Goal: Task Accomplishment & Management: Complete application form

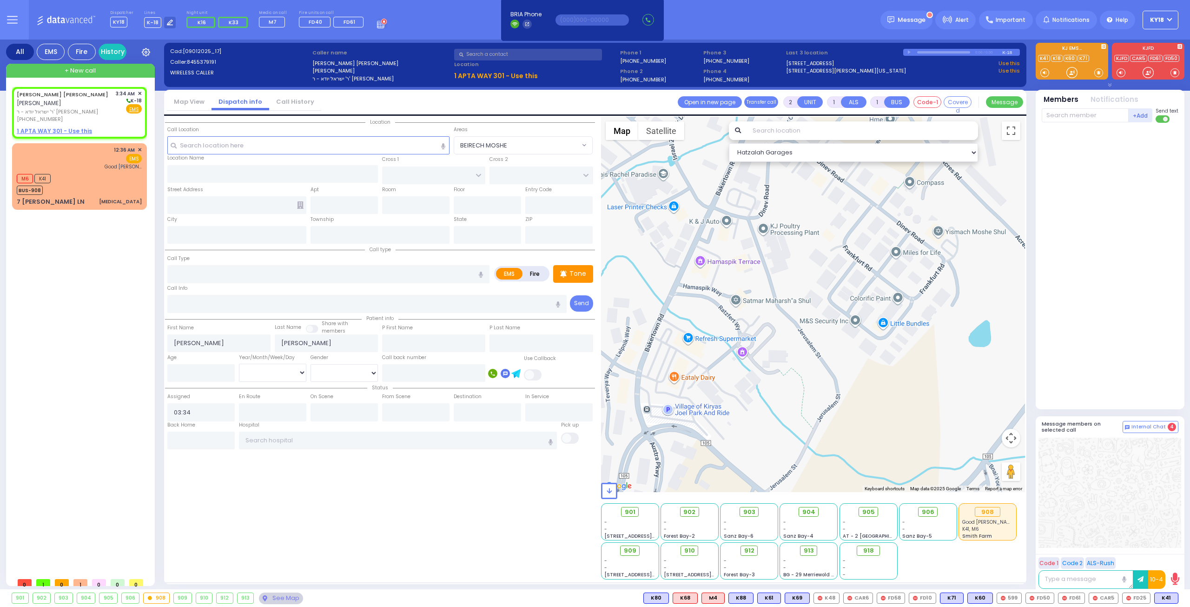
select select
click at [58, 160] on div "12:36 AM ✕ EMS Good [PERSON_NAME]" at bounding box center [79, 158] width 125 height 24
select select
type input "[MEDICAL_DATA]"
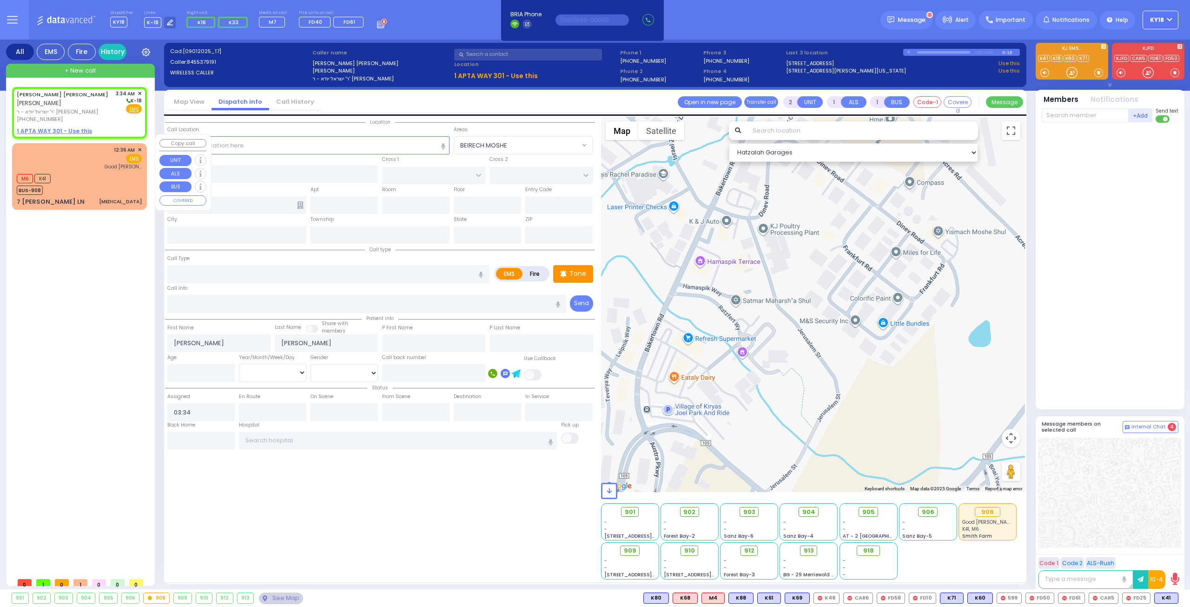
radio input "true"
select select
type input "00:36"
type input "00:37"
type input "[GEOGRAPHIC_DATA]"
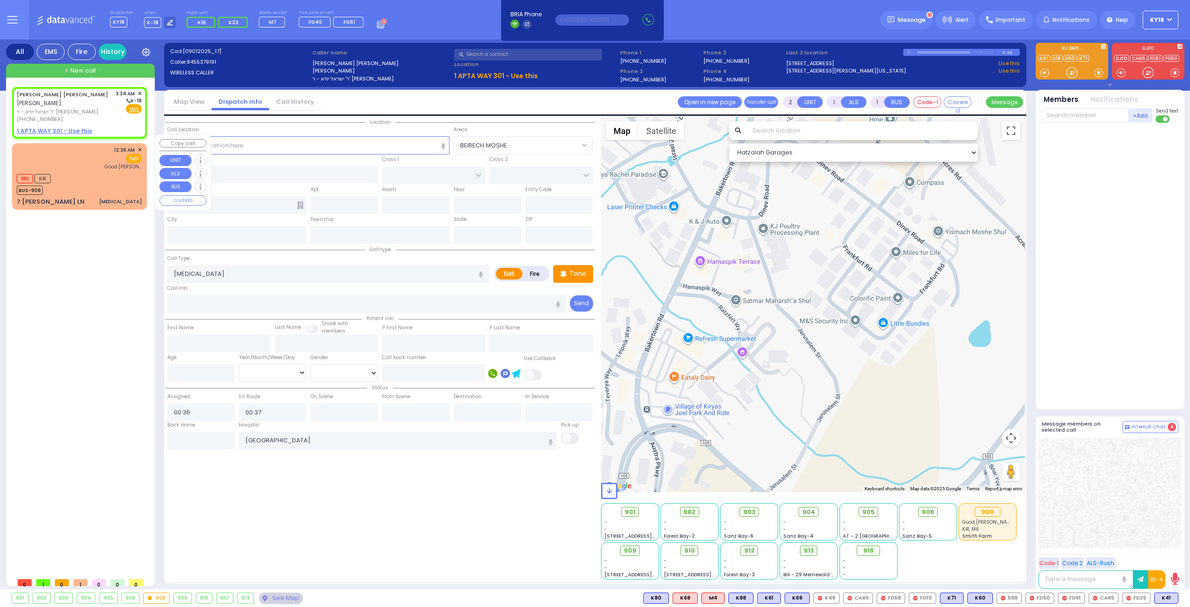
select select "Hatzalah Garages"
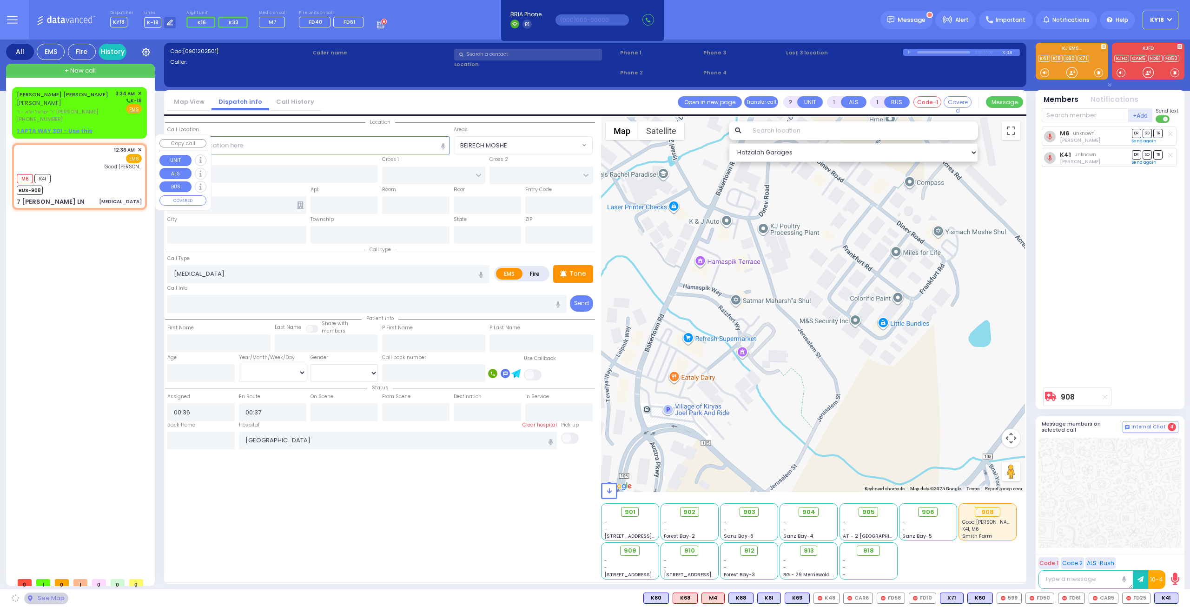
type input "7 [PERSON_NAME] LN"
type input "MONROE"
type input "[US_STATE]"
type input "10950"
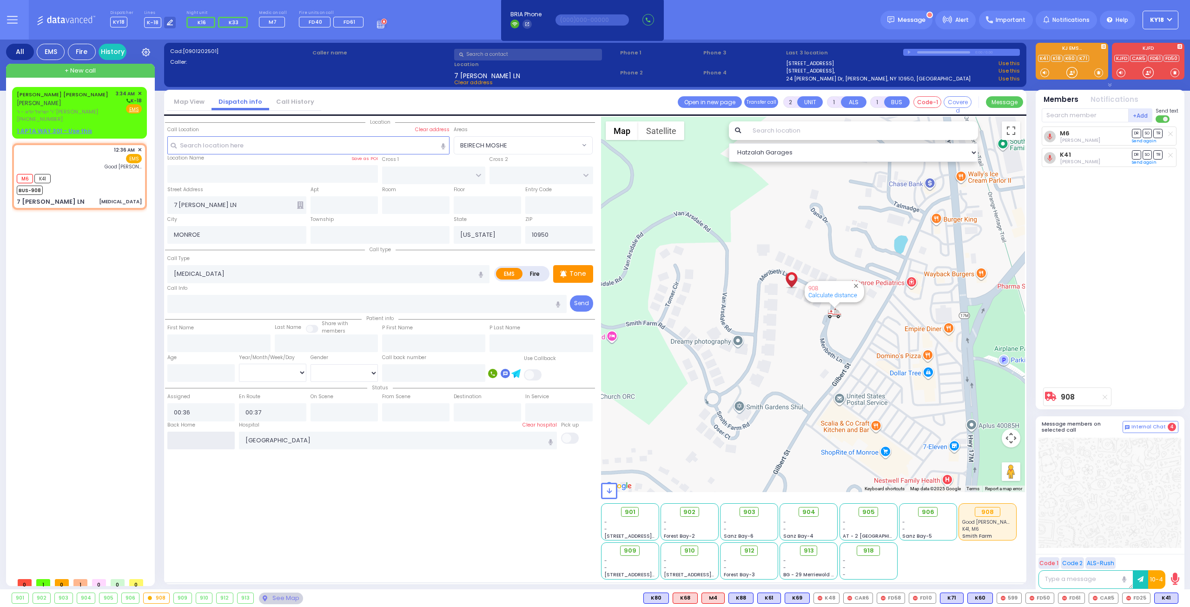
click at [190, 436] on input "text" at bounding box center [200, 441] width 67 height 18
click at [191, 436] on input "text" at bounding box center [200, 441] width 67 height 18
type input "03:35"
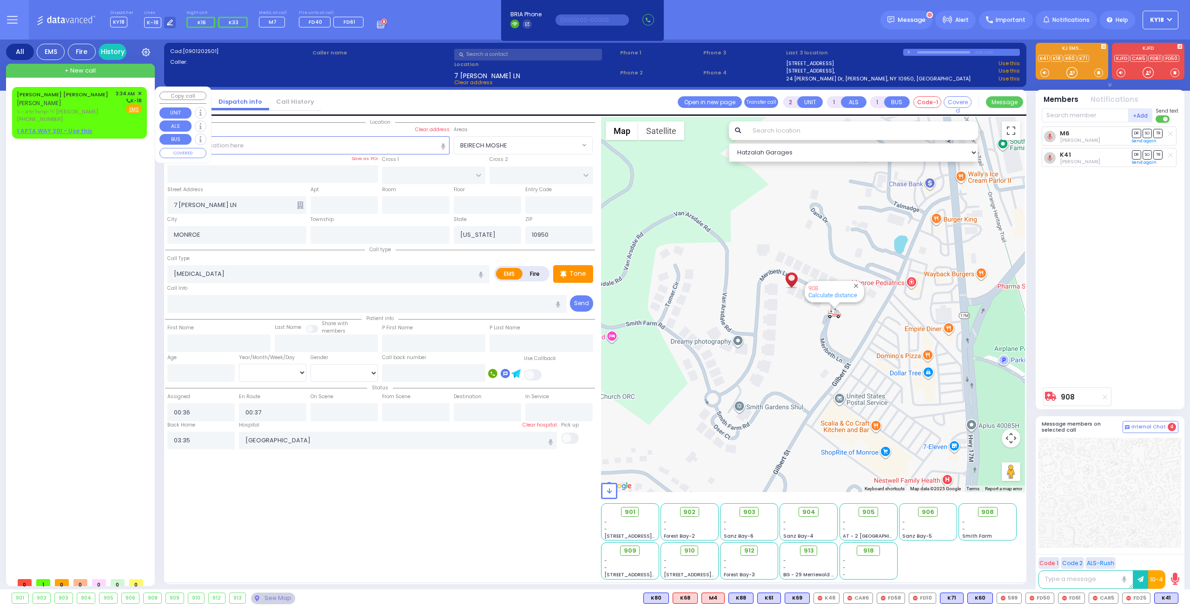
select select
radio input "true"
select select
click at [62, 108] on span "ר' ישראל יודא - ר' [PERSON_NAME]" at bounding box center [65, 112] width 96 height 8
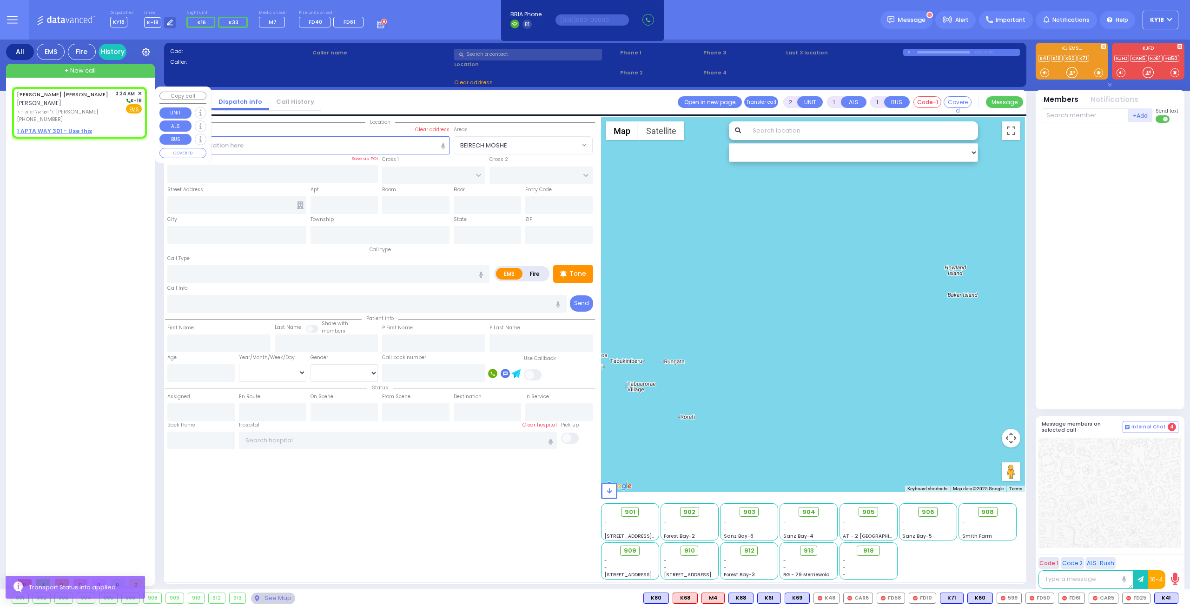
select select
radio input "true"
type input "[PERSON_NAME]"
select select
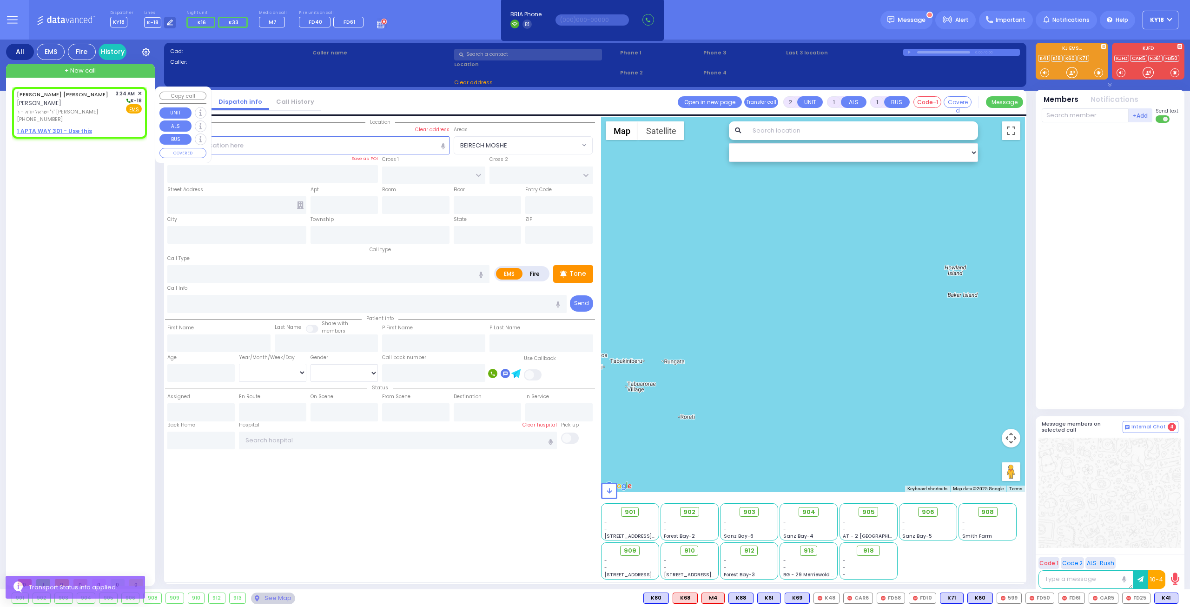
type input "03:34"
select select "Hatzalah Garages"
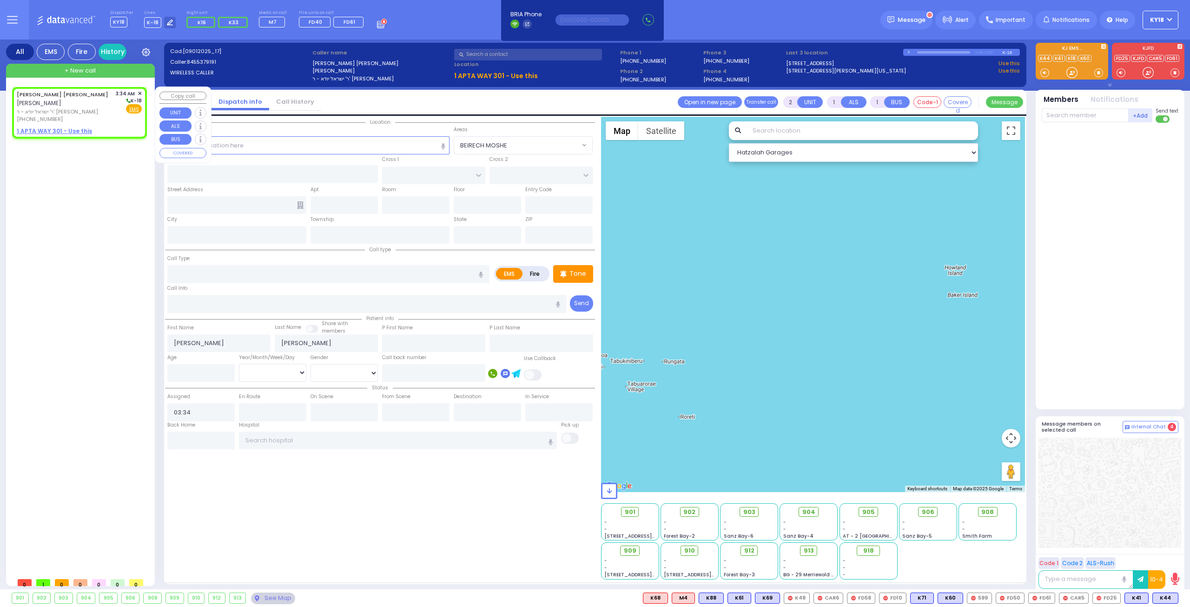
click at [94, 110] on div "[PERSON_NAME] [PERSON_NAME] [PERSON_NAME] ר' ישראל יודא - ר' [PERSON_NAME] [PHO…" at bounding box center [79, 106] width 125 height 33
select select
radio input "true"
select select
select select "Hatzalah Garages"
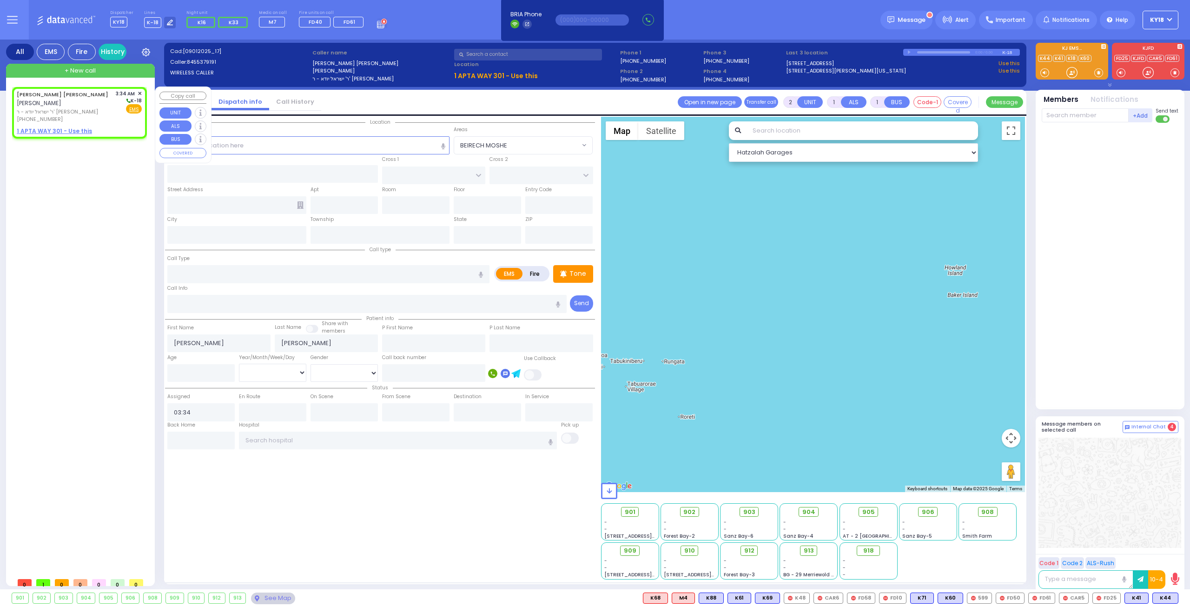
click at [85, 73] on span "+ New call" at bounding box center [80, 70] width 31 height 9
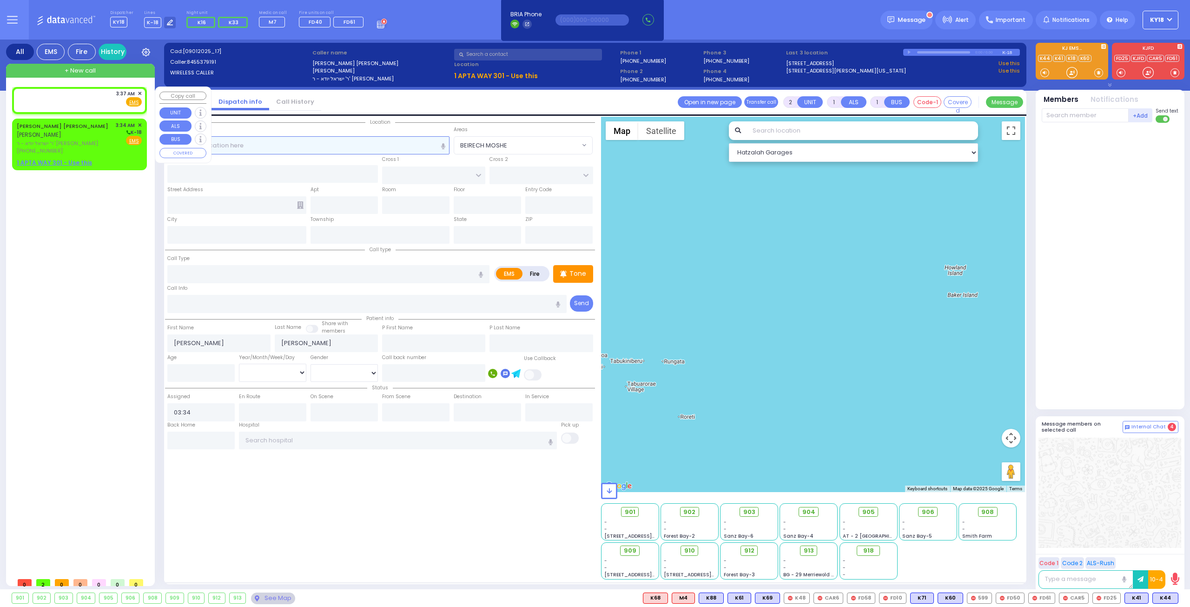
select select
radio input "true"
select select
type input "03:37"
select select "Hatzalah Garages"
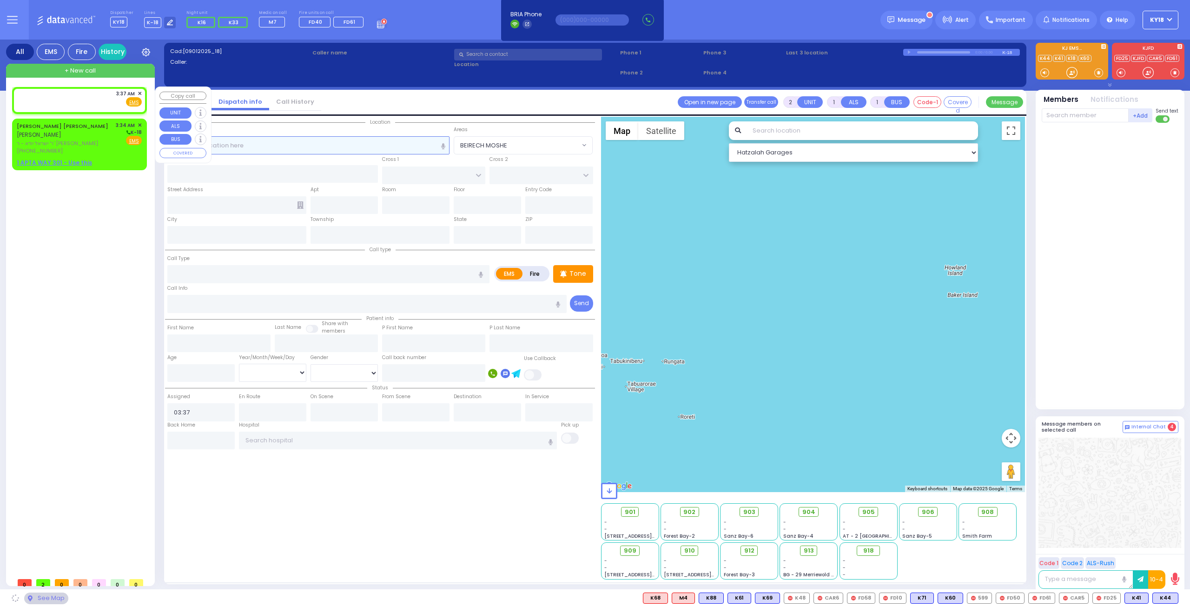
select select
radio input "true"
select select
select select "Hatzalah Garages"
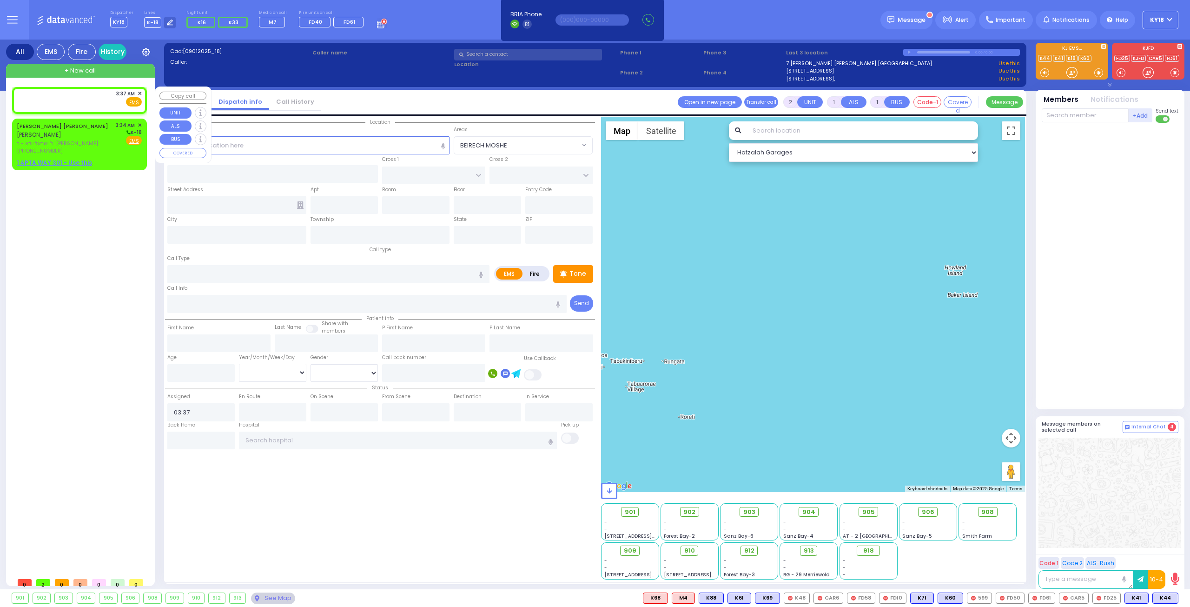
click at [91, 98] on div "3:37 AM ✕ Fire EMS" at bounding box center [79, 98] width 125 height 17
select select
radio input "true"
select select
select select "Hatzalah Garages"
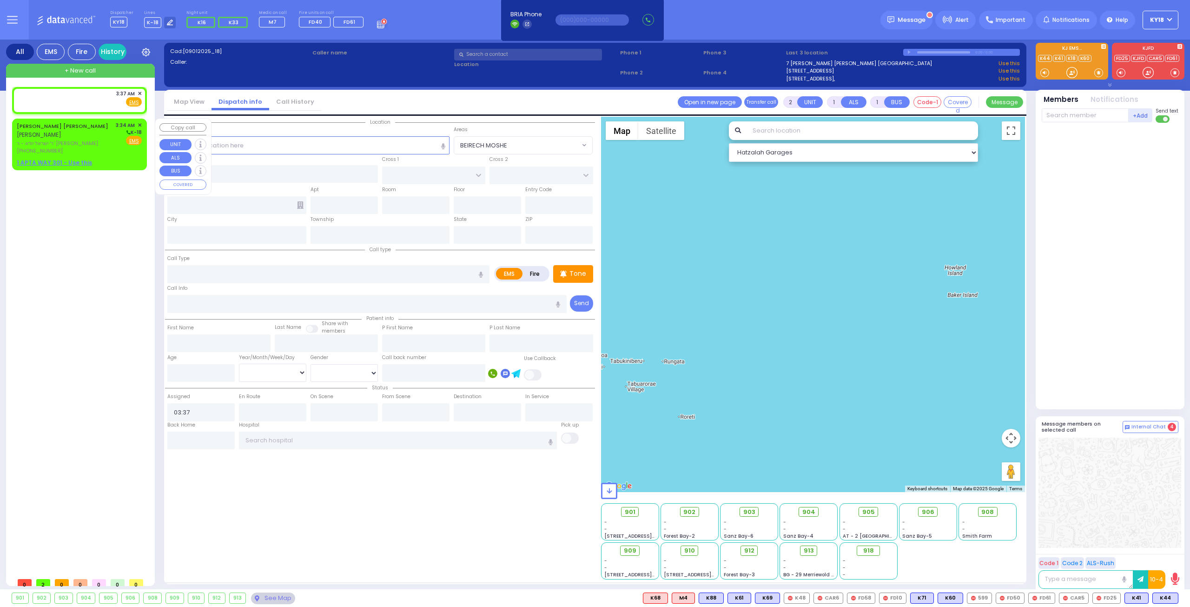
click at [97, 134] on div "[PERSON_NAME] [PERSON_NAME] [PERSON_NAME] ר' ישראל יודא - ר' [PERSON_NAME] [PHO…" at bounding box center [79, 137] width 125 height 33
select select
radio input "true"
type input "[PERSON_NAME]"
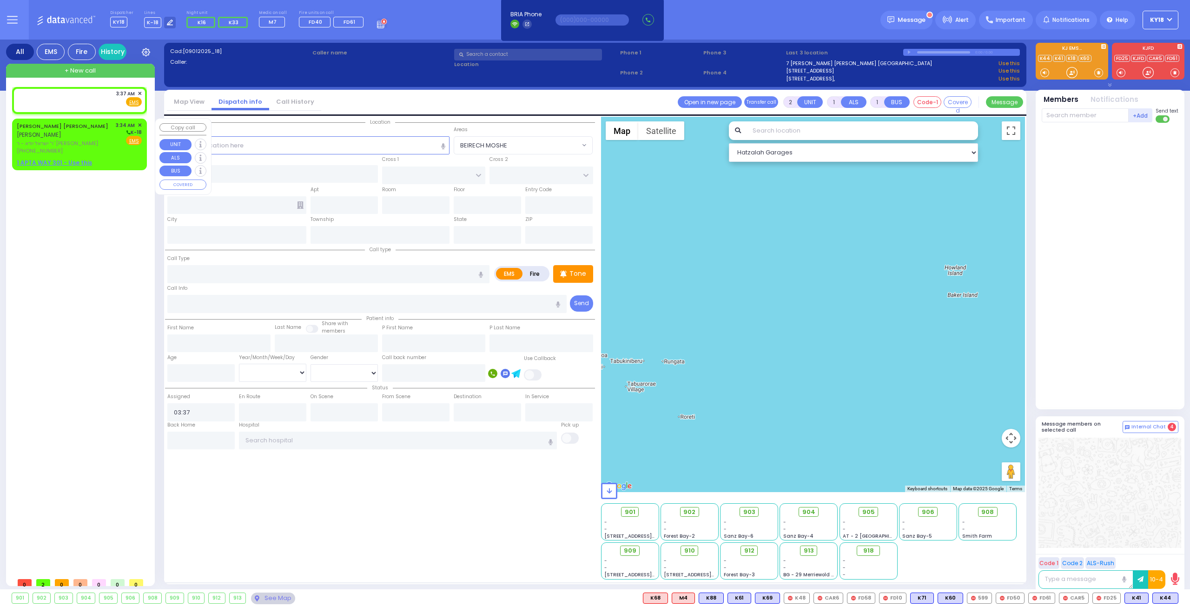
select select
type input "03:34"
select select "Hatzalah Garages"
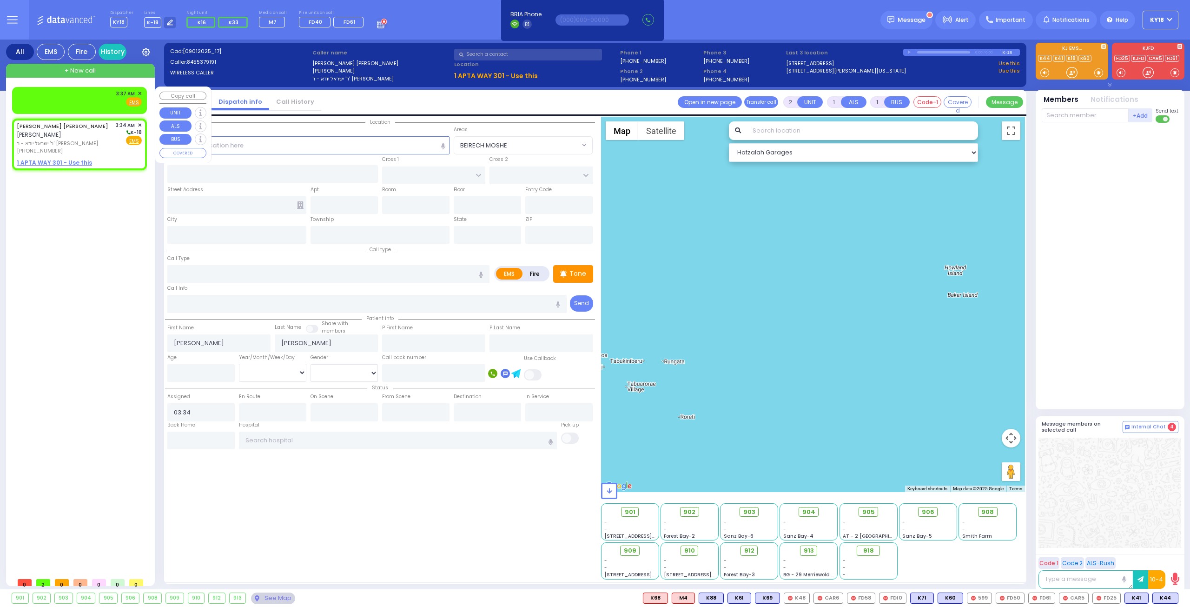
click at [86, 102] on div "3:37 AM ✕ Fire EMS" at bounding box center [79, 98] width 125 height 17
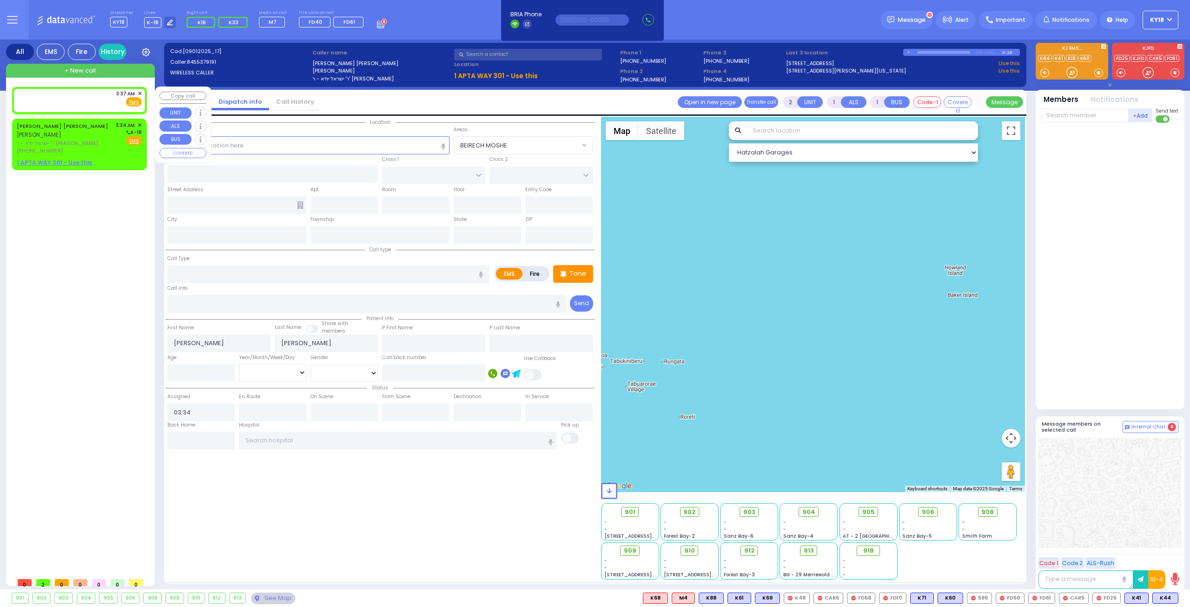
select select
radio input "true"
select select
type input "03:37"
select select "Hatzalah Garages"
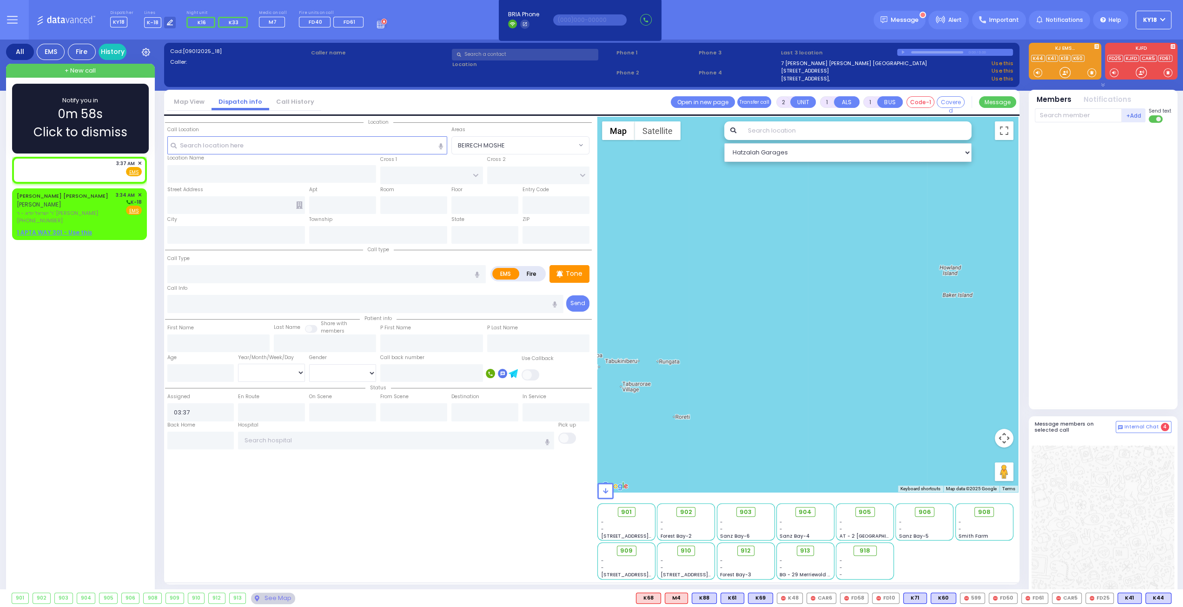
click at [68, 118] on span "0m 58s" at bounding box center [80, 114] width 45 height 18
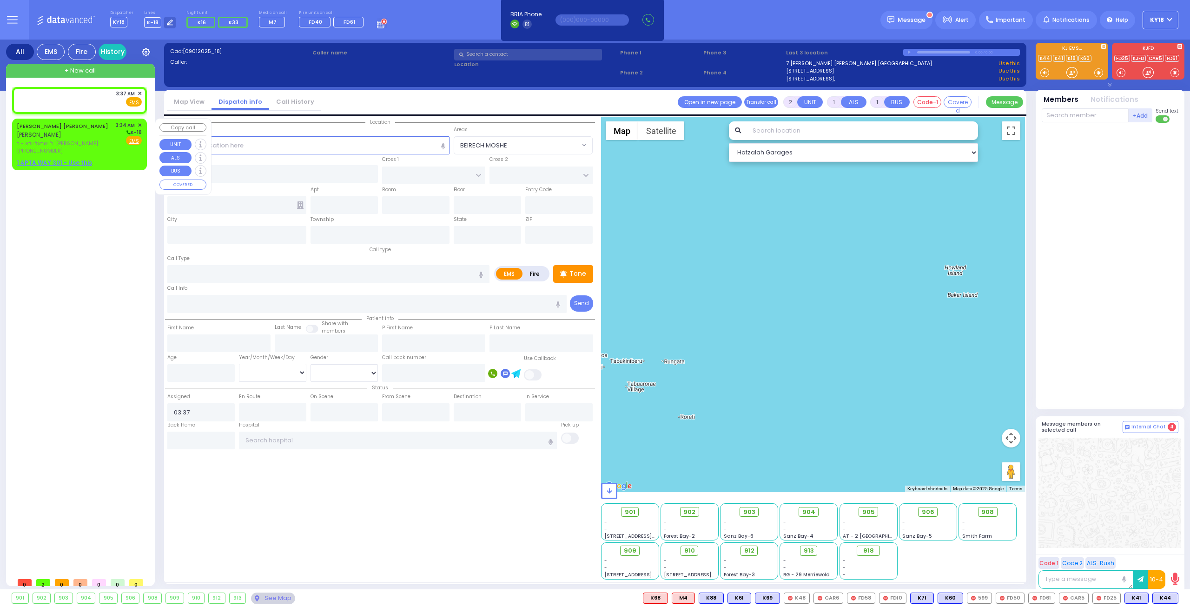
click at [88, 139] on div "[PERSON_NAME] [PERSON_NAME] [PERSON_NAME] ר' ישראל יודא - ר' [PERSON_NAME] [PHO…" at bounding box center [79, 137] width 125 height 33
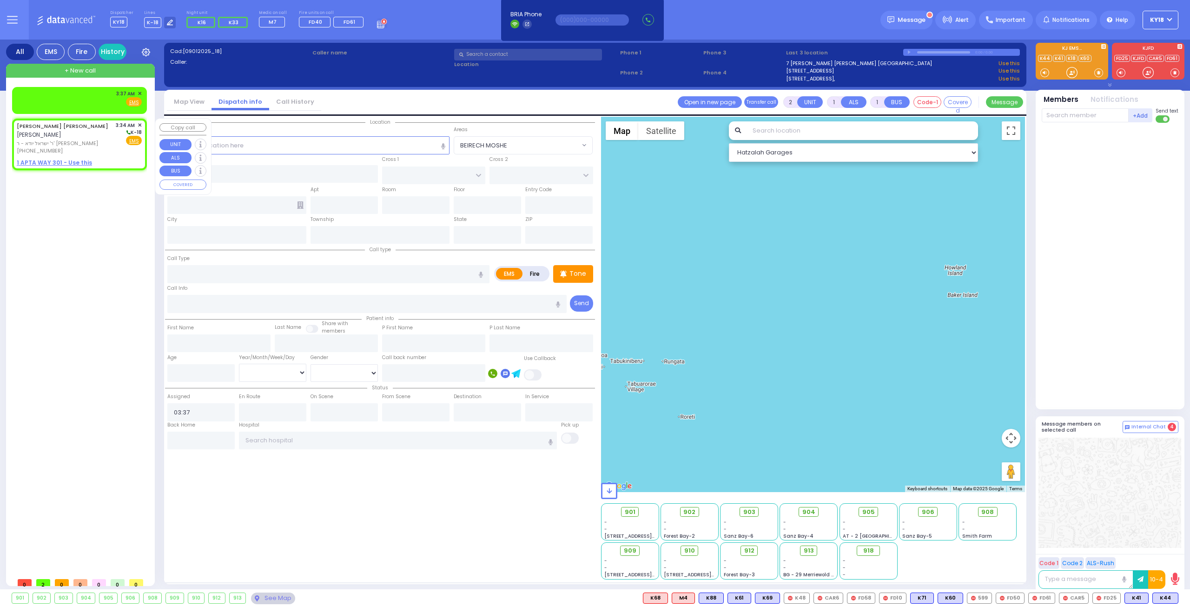
select select
radio input "true"
type input "[PERSON_NAME]"
select select
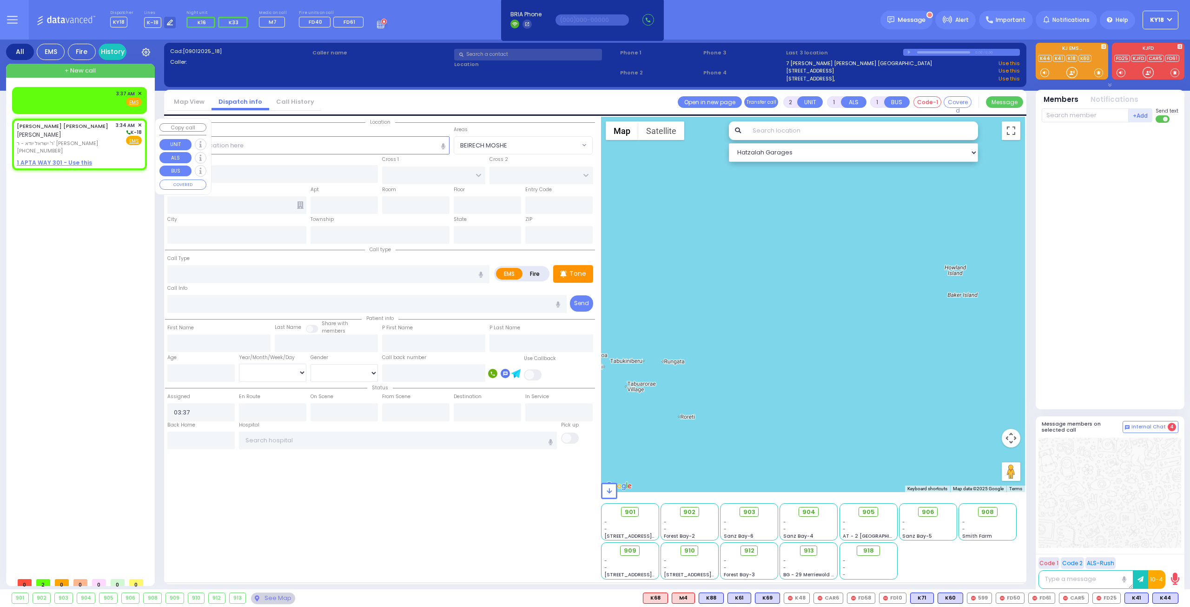
type input "03:34"
select select "Hatzalah Garages"
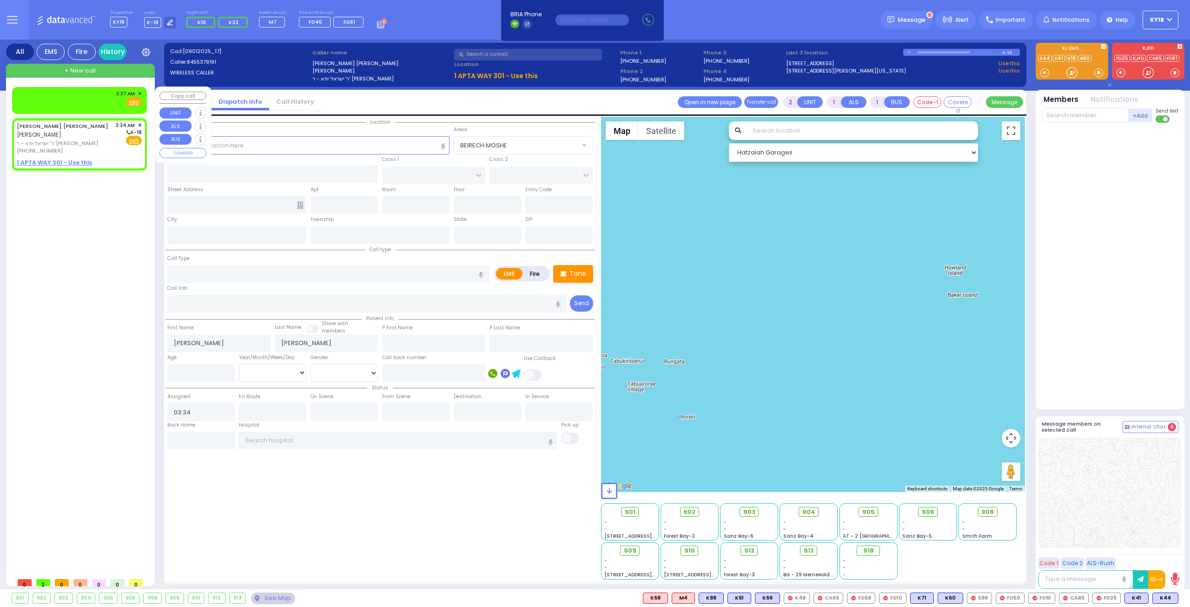
click at [83, 93] on div "3:37 AM ✕ Fire EMS" at bounding box center [79, 98] width 125 height 17
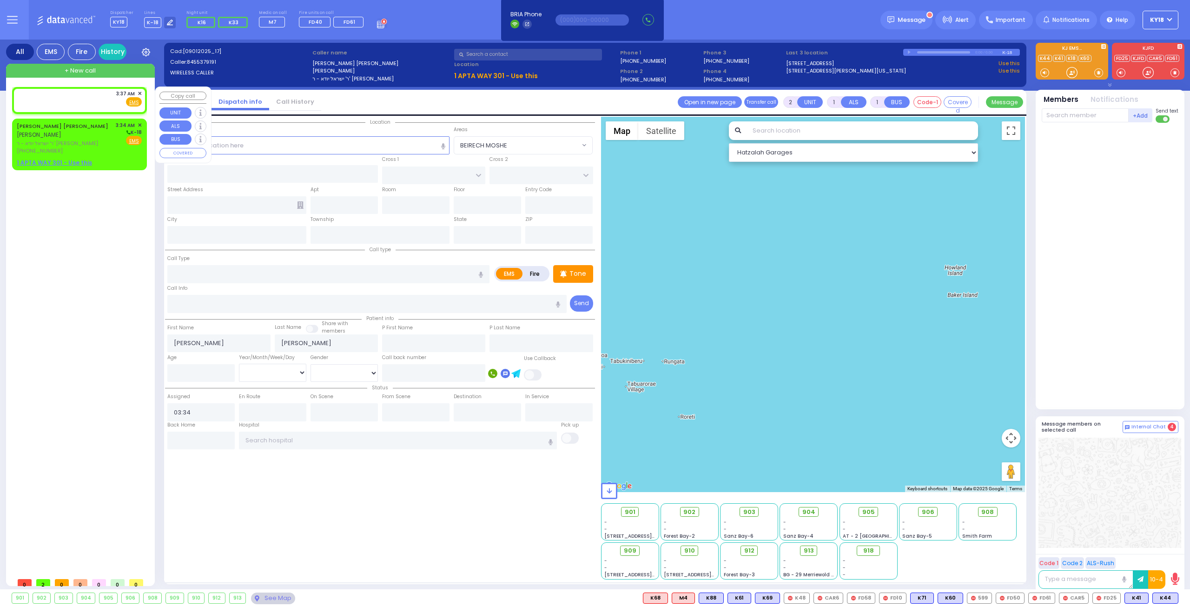
select select
radio input "true"
select select
type input "03:37"
select select "Hatzalah Garages"
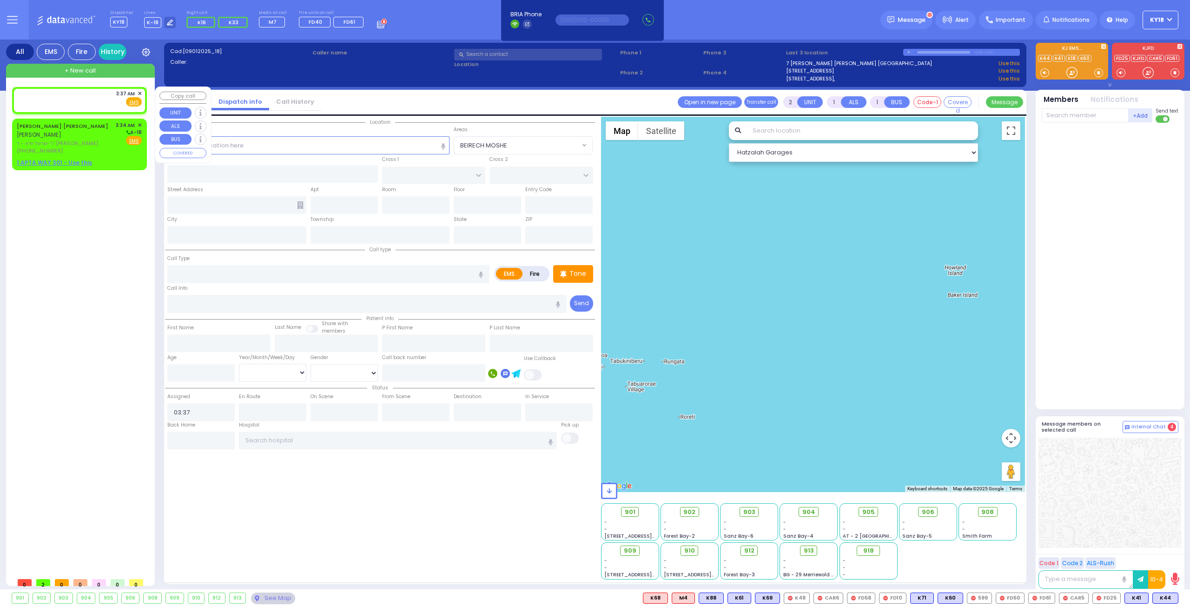
click at [140, 92] on span "✕" at bounding box center [140, 94] width 4 height 8
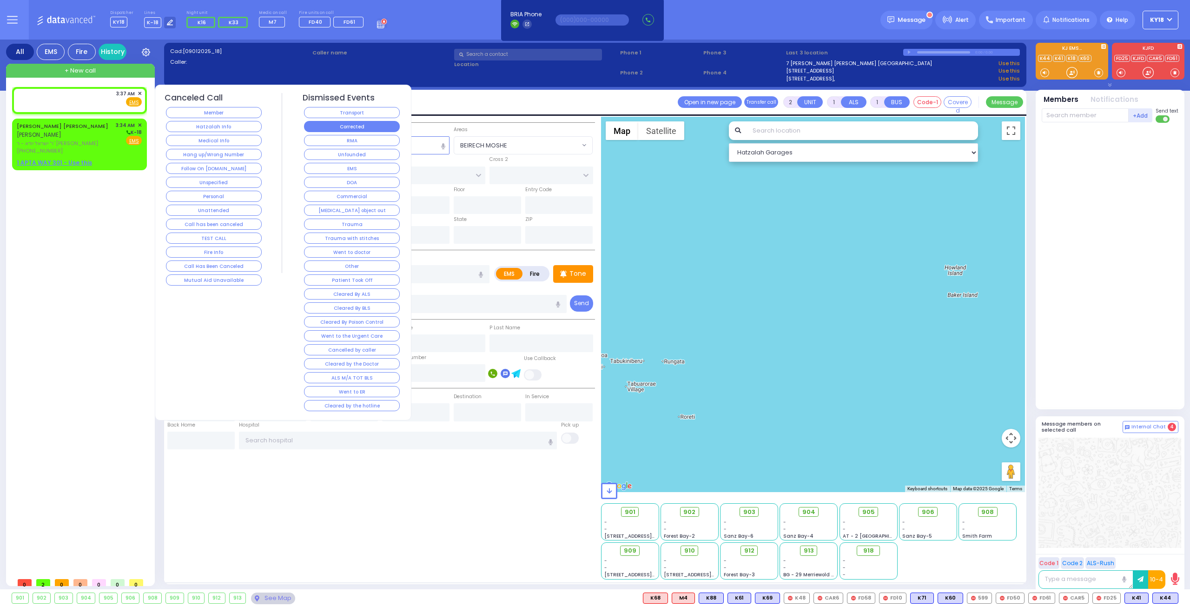
click at [371, 128] on button "Corrected" at bounding box center [352, 126] width 96 height 11
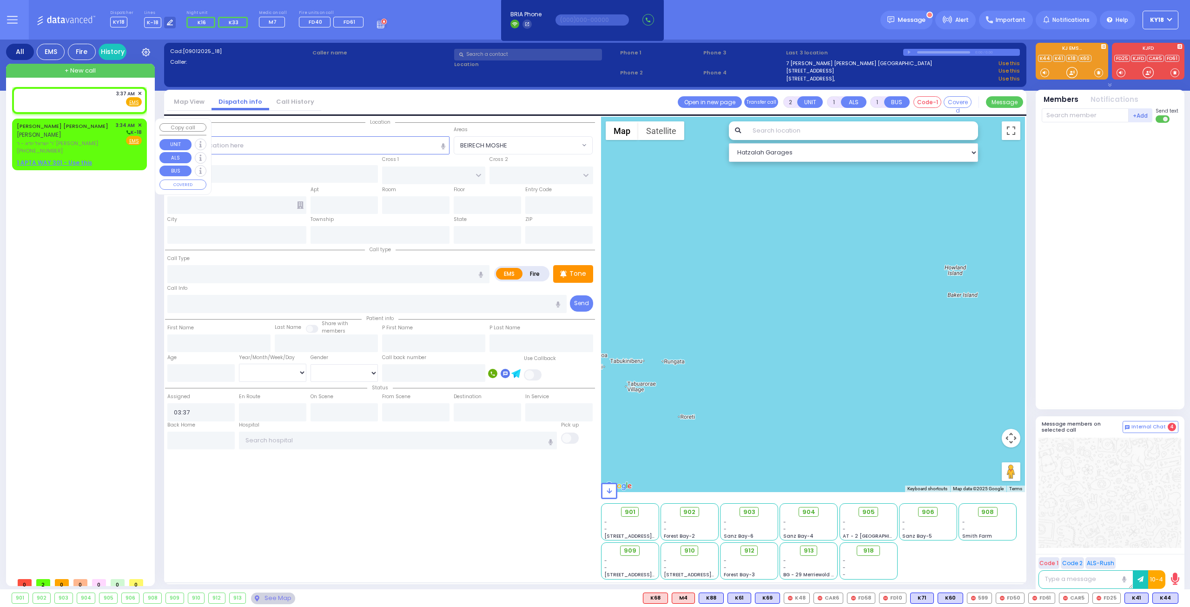
select select
radio input "true"
select select
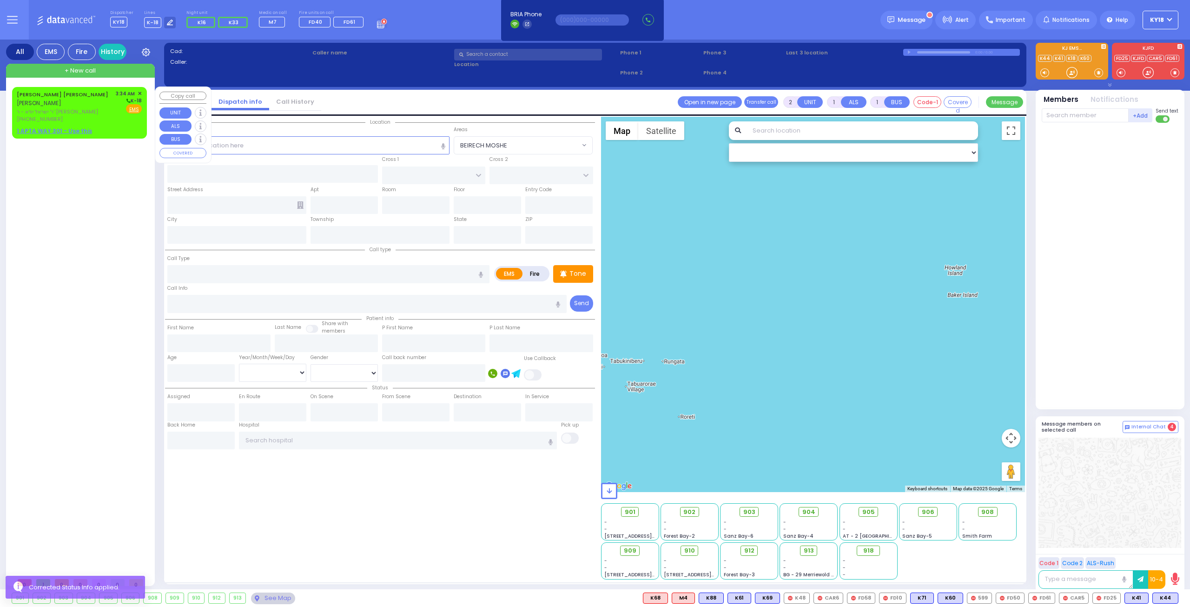
click at [100, 112] on div "[PERSON_NAME] [PERSON_NAME] [PERSON_NAME] ר' ישראל יודא - ר' [PERSON_NAME] [PHO…" at bounding box center [79, 106] width 125 height 33
select select
radio input "true"
type input "[PERSON_NAME]"
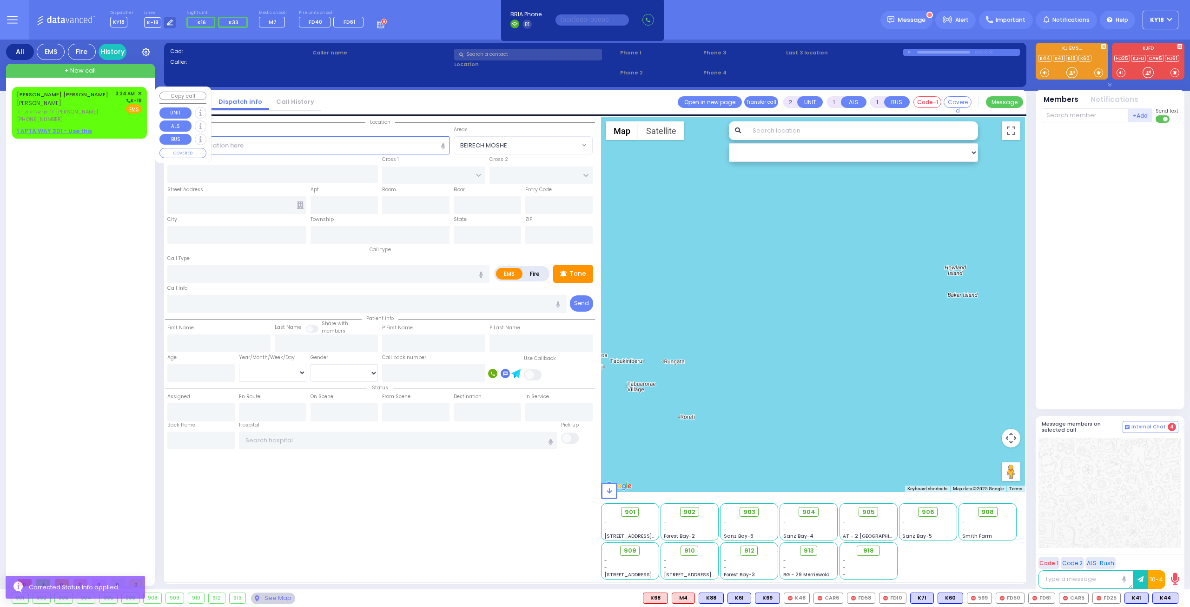
select select
type input "03:34"
select select "Hatzalah Garages"
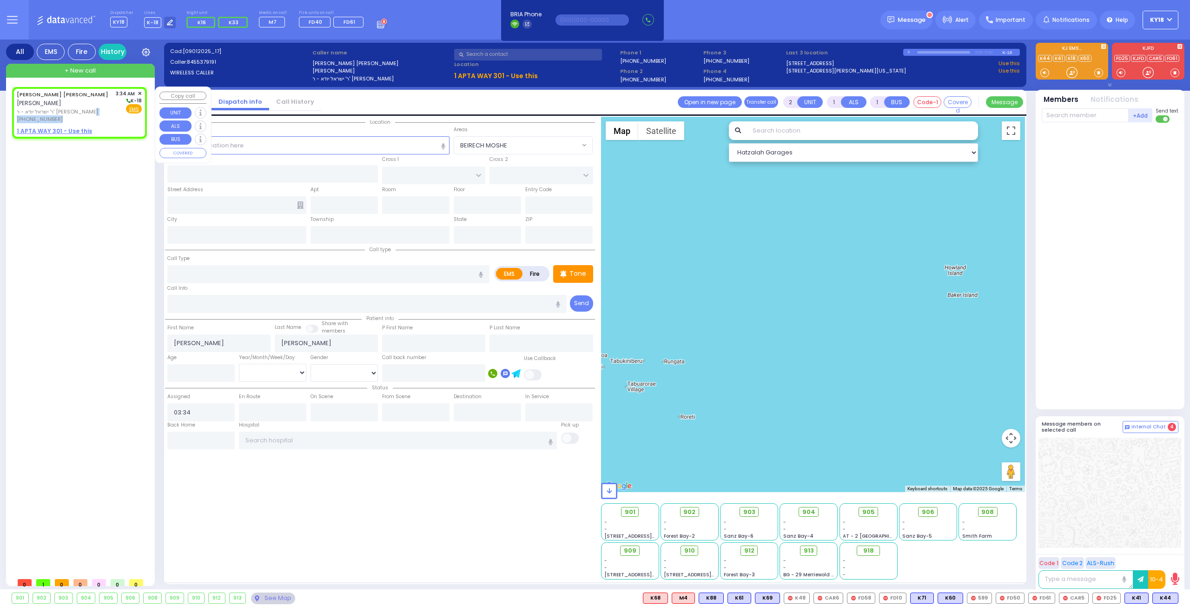
click at [98, 106] on div "[PERSON_NAME] [PERSON_NAME] [PERSON_NAME] ר' ישראל יודא - ר' [PERSON_NAME] [PHO…" at bounding box center [79, 106] width 125 height 33
select select
radio input "true"
select select
select select "Hatzalah Garages"
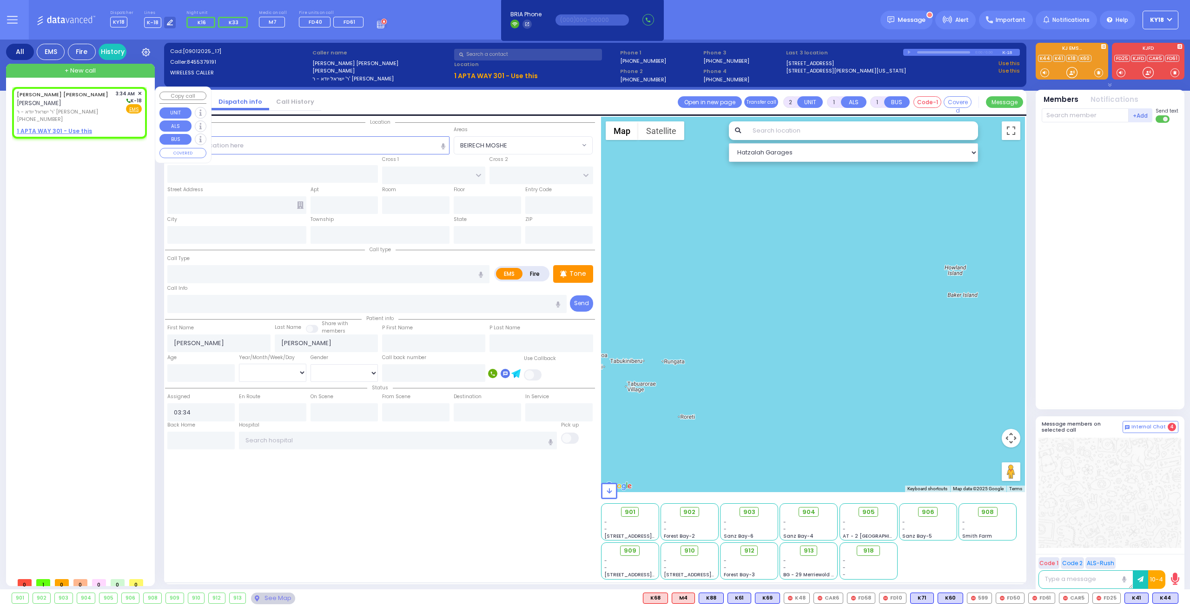
click at [120, 127] on div "1 APTA WAY 301 - Use this" at bounding box center [79, 131] width 125 height 8
select select
radio input "true"
select select
select select "Hatzalah Garages"
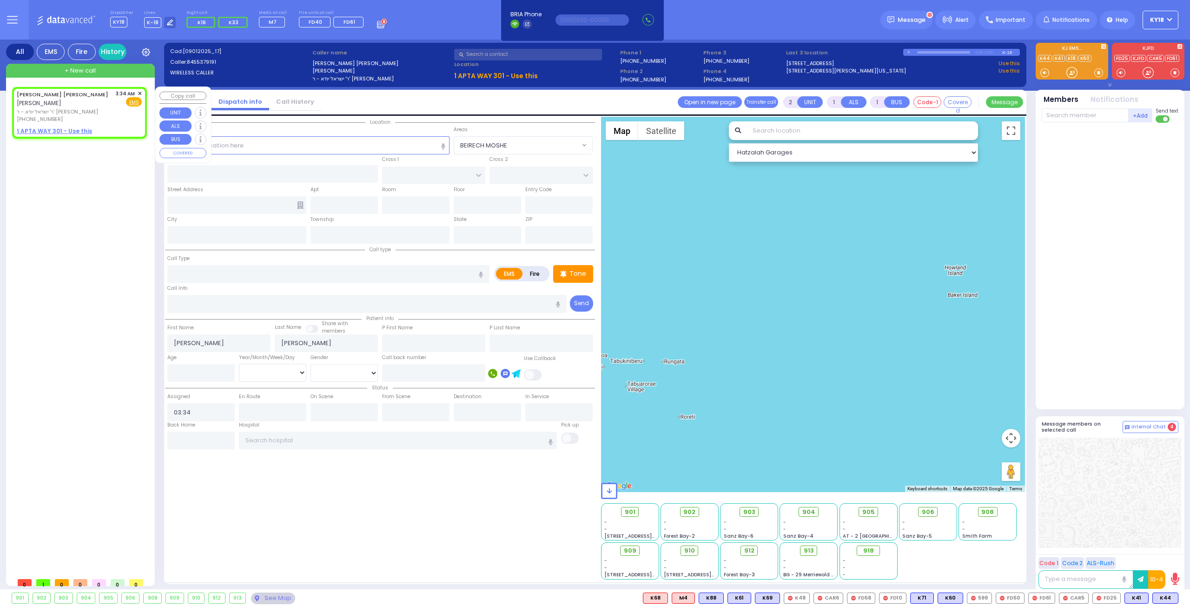
select select
radio input "true"
select select
select select "Hatzalah Garages"
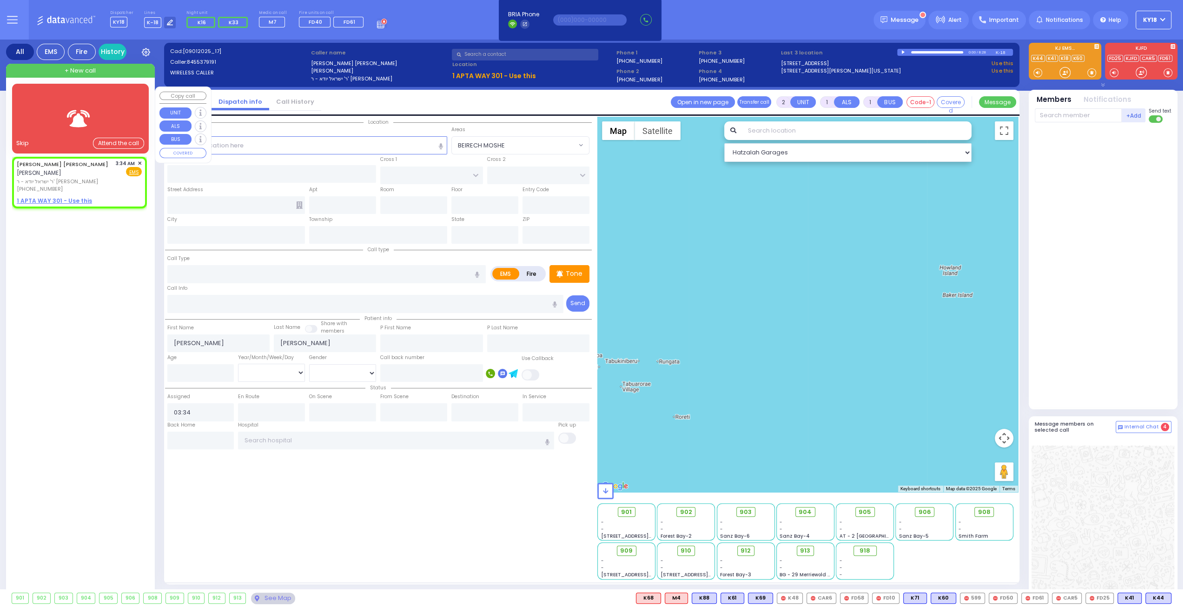
click at [89, 115] on img at bounding box center [78, 118] width 37 height 23
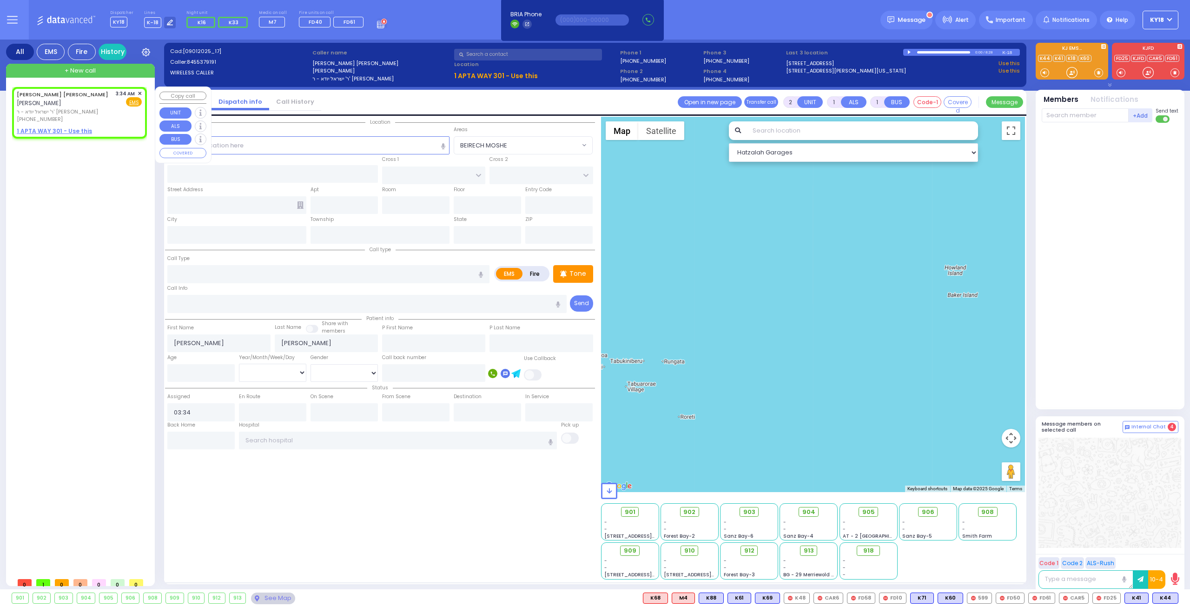
click at [92, 111] on div "[PERSON_NAME] [PERSON_NAME] [PERSON_NAME] ר' ישראל יודא - ר' [PERSON_NAME] [PHO…" at bounding box center [79, 106] width 125 height 33
select select
radio input "true"
select select
select select "Hatzalah Garages"
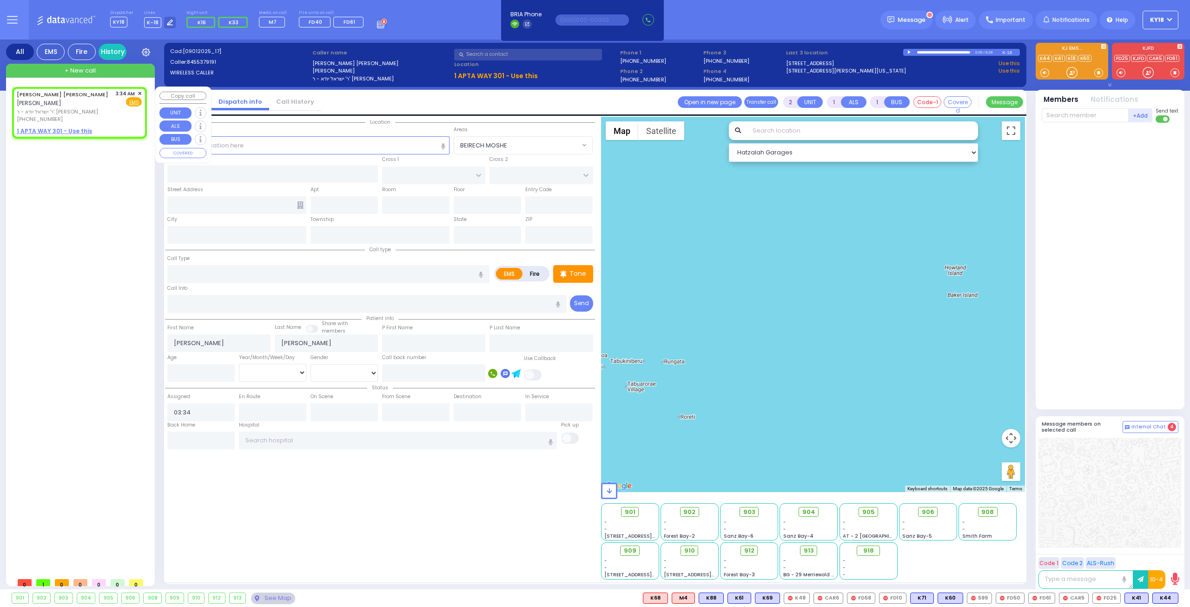
click at [140, 93] on span "✕" at bounding box center [140, 94] width 4 height 8
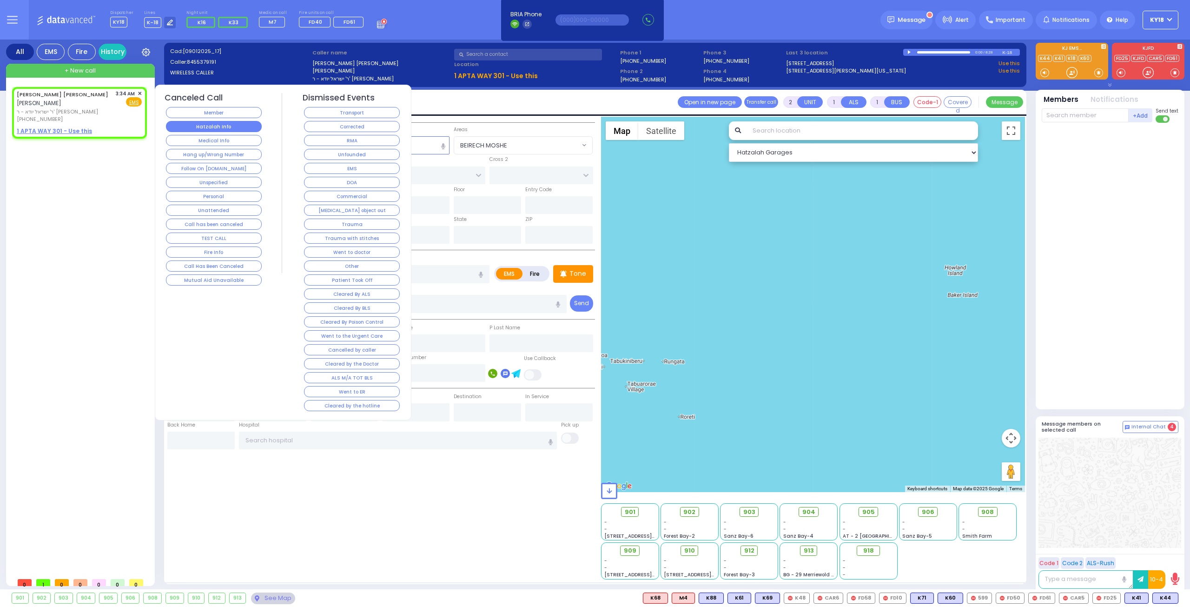
click at [191, 126] on button "Hatzalah Info" at bounding box center [214, 126] width 96 height 11
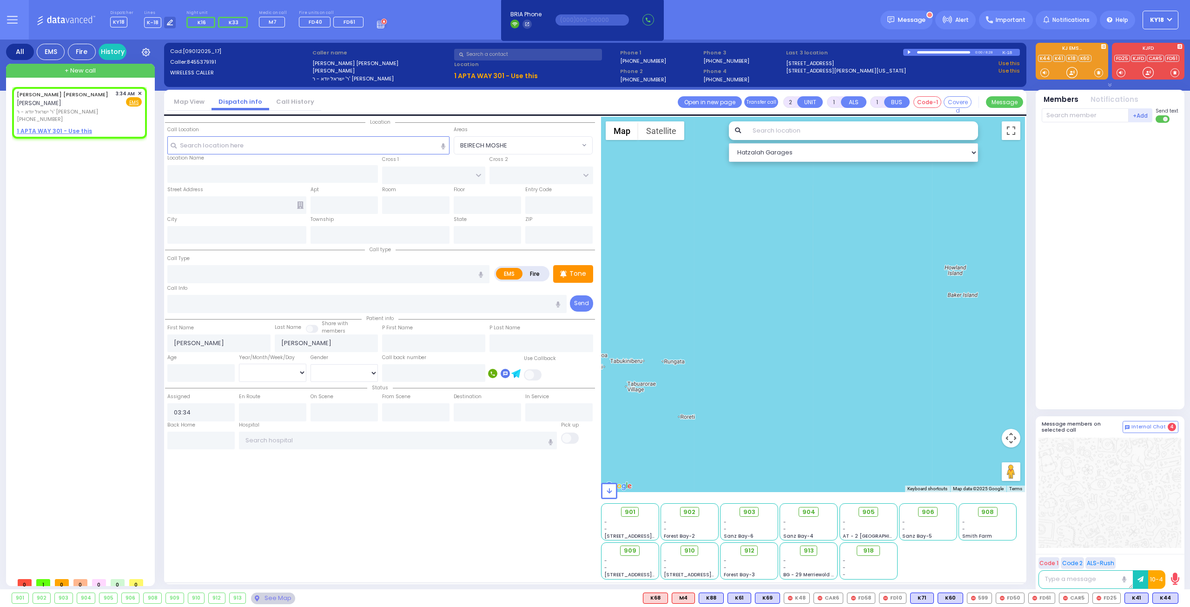
select select
radio input "true"
select select
